Goal: Check status: Check status

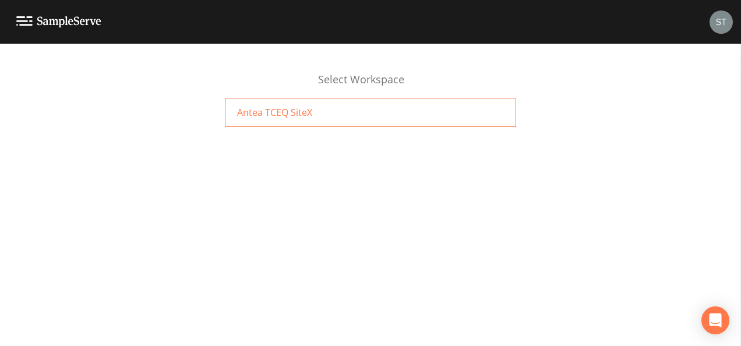
click at [298, 115] on span "Antea TCEQ SiteX" at bounding box center [274, 112] width 75 height 14
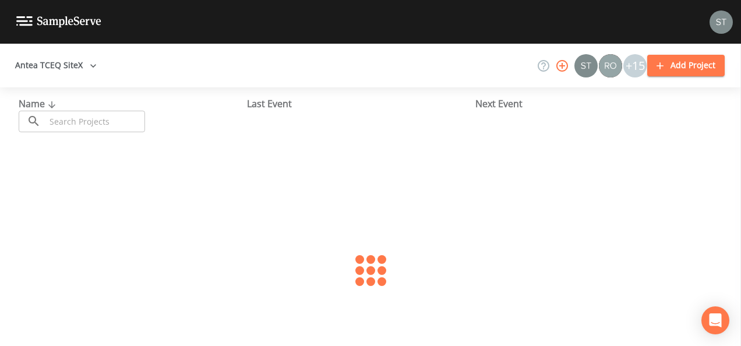
click at [90, 122] on input "text" at bounding box center [95, 122] width 100 height 22
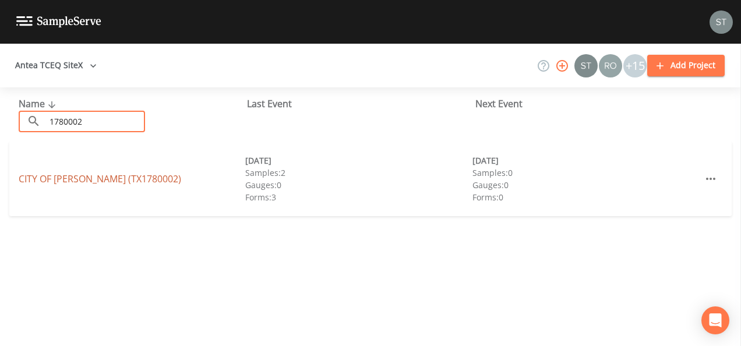
type input "1780002"
click at [79, 177] on link "[GEOGRAPHIC_DATA][PERSON_NAME] (TX1780002)" at bounding box center [100, 178] width 163 height 13
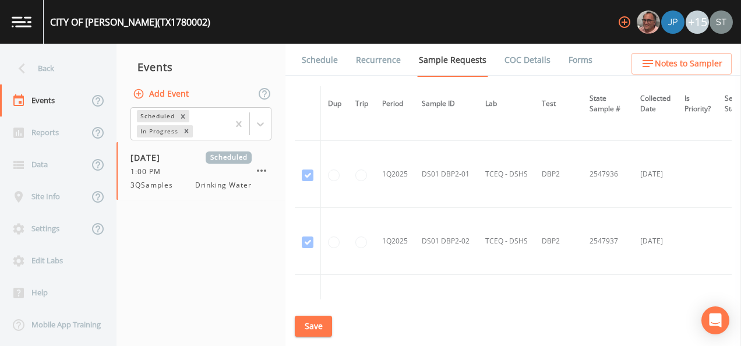
scroll to position [1019, 0]
